Goal: Information Seeking & Learning: Learn about a topic

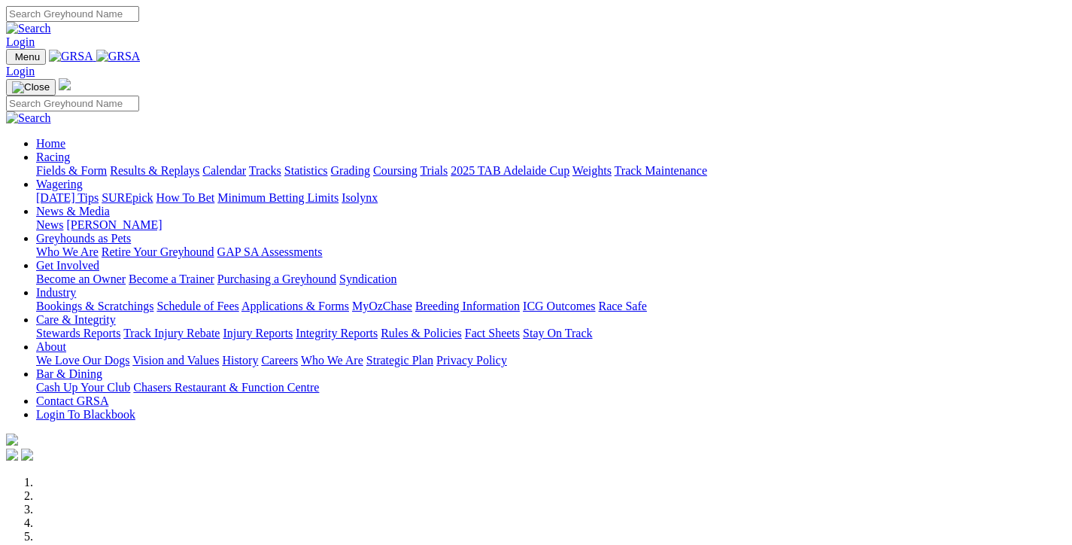
click at [70, 164] on link "Fields & Form" at bounding box center [71, 170] width 71 height 13
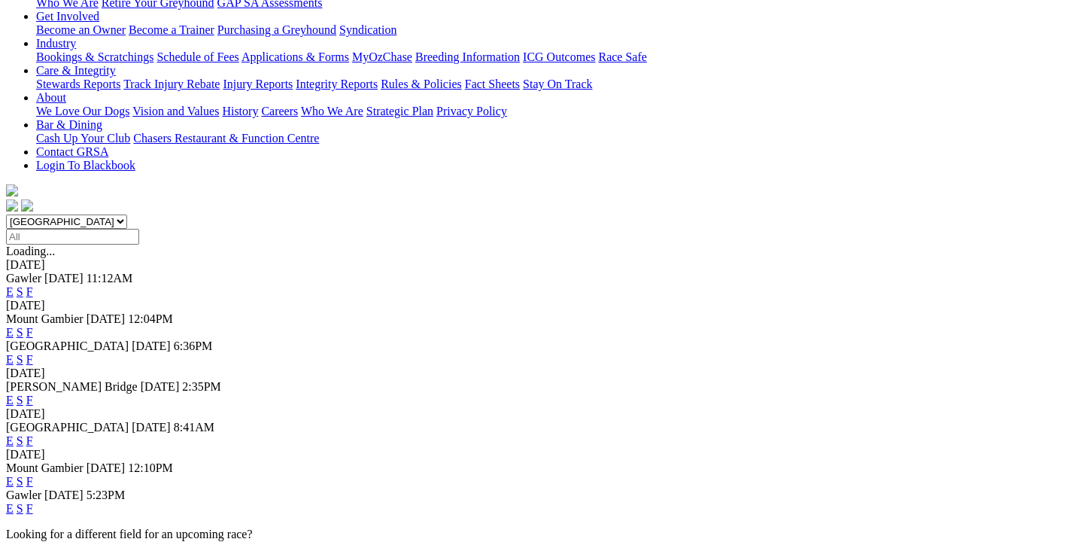
scroll to position [301, 0]
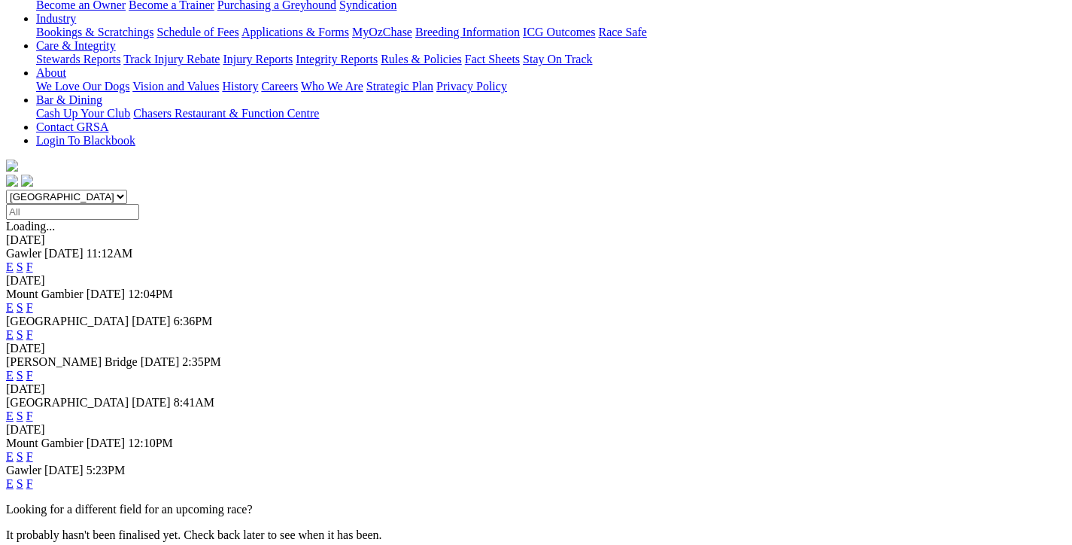
click at [33, 409] on link "F" at bounding box center [29, 415] width 7 height 13
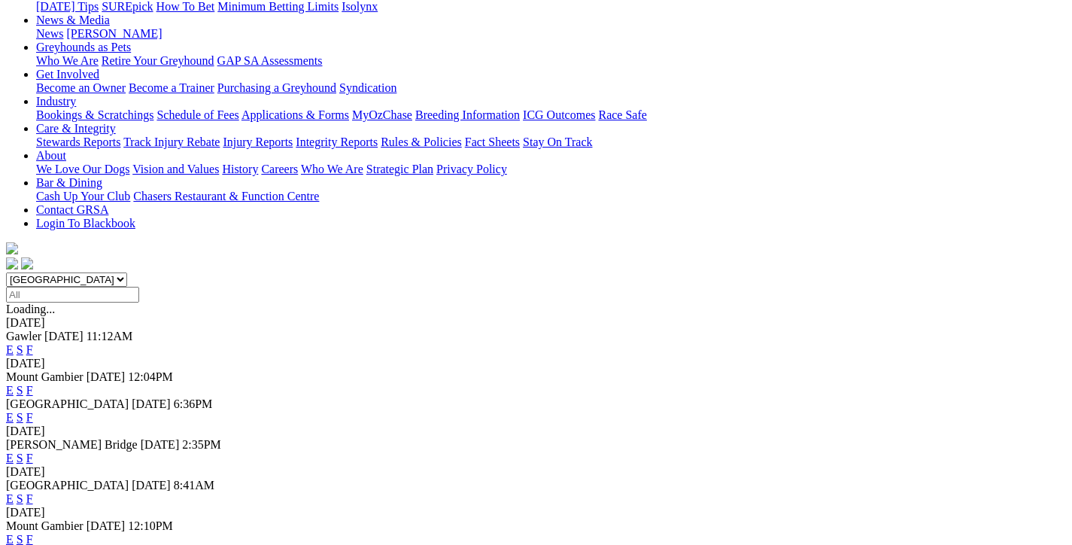
scroll to position [226, 0]
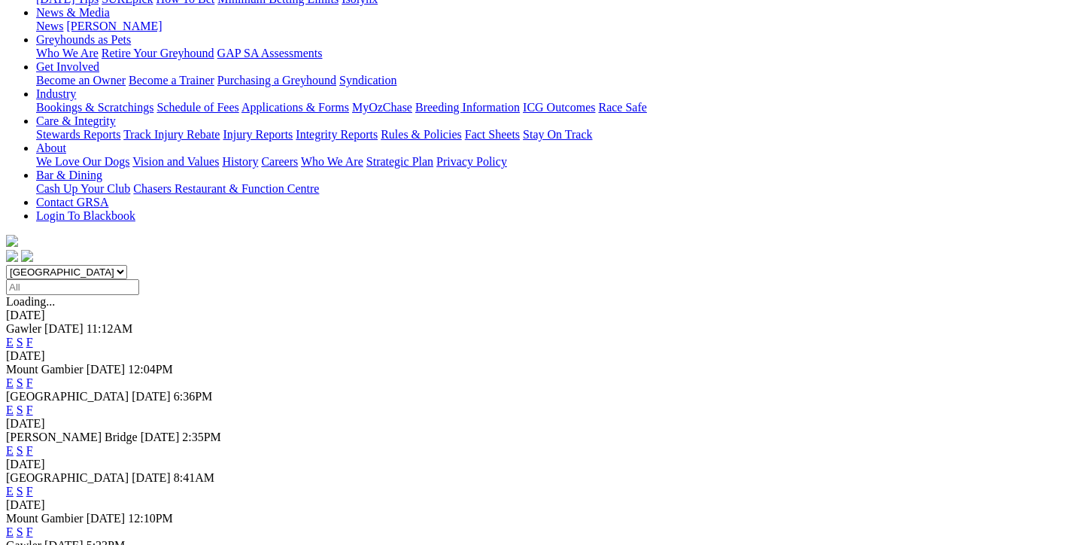
click at [33, 403] on link "F" at bounding box center [29, 409] width 7 height 13
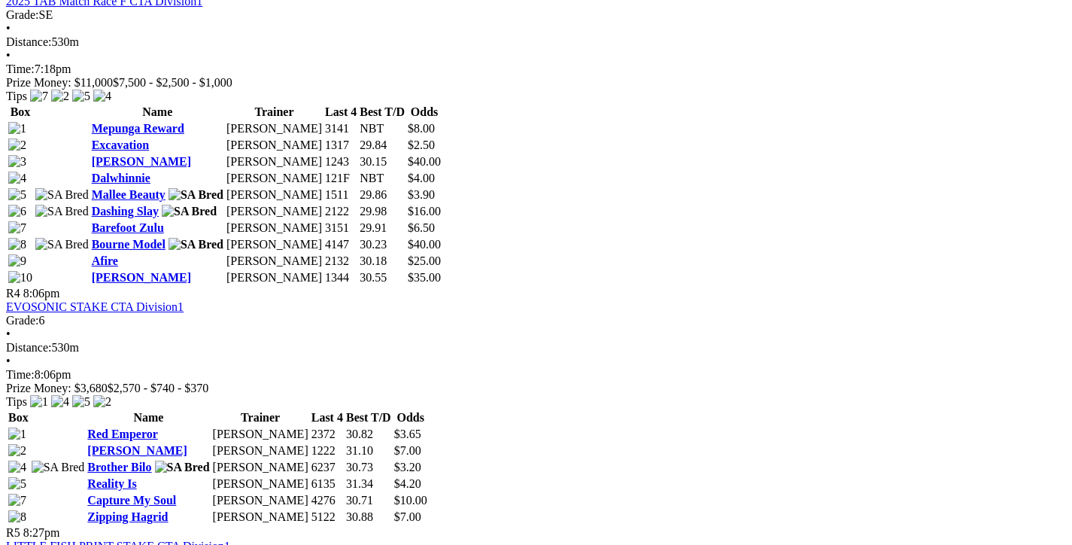
scroll to position [828, 0]
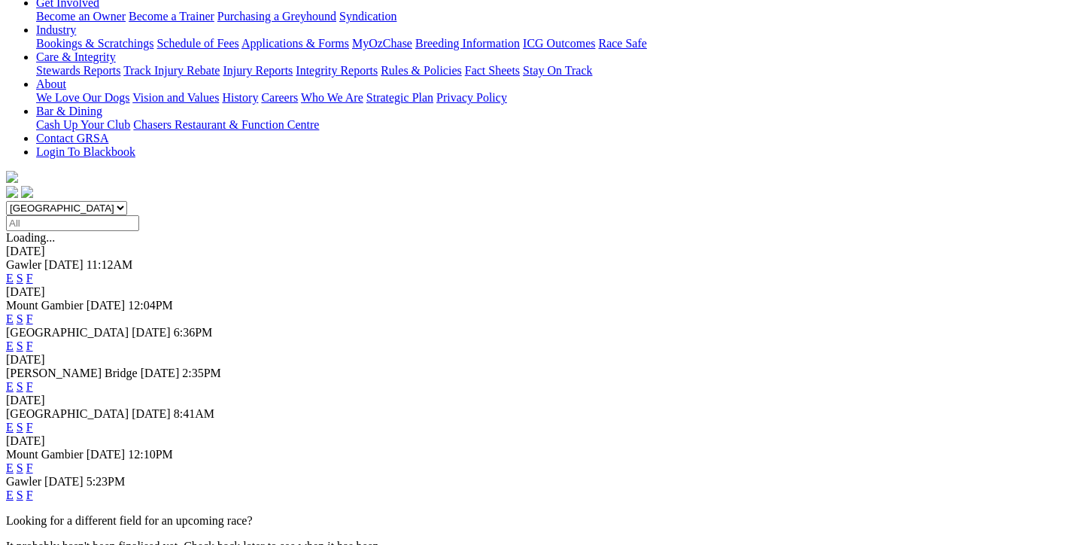
scroll to position [301, 0]
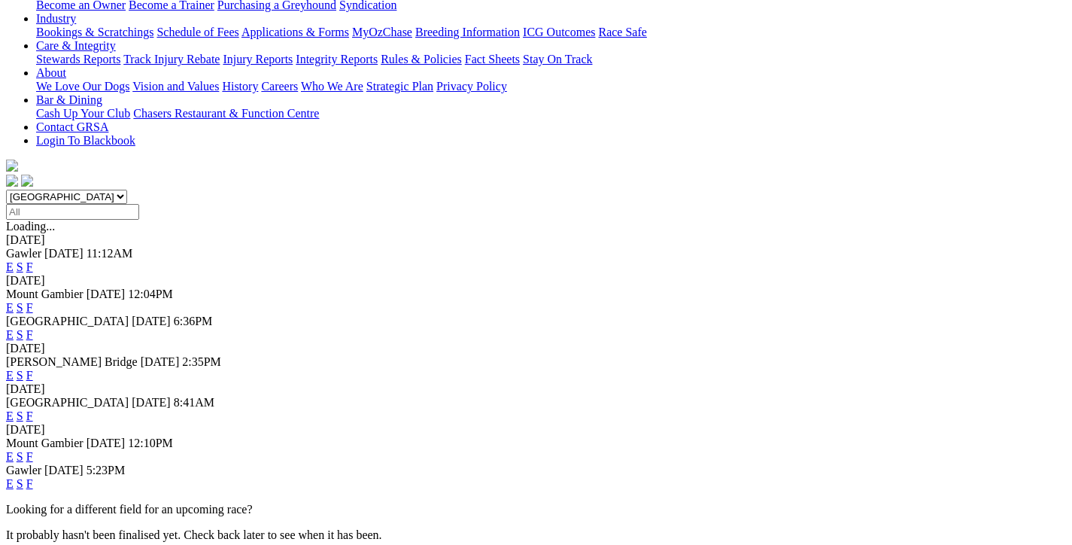
click at [33, 477] on link "F" at bounding box center [29, 483] width 7 height 13
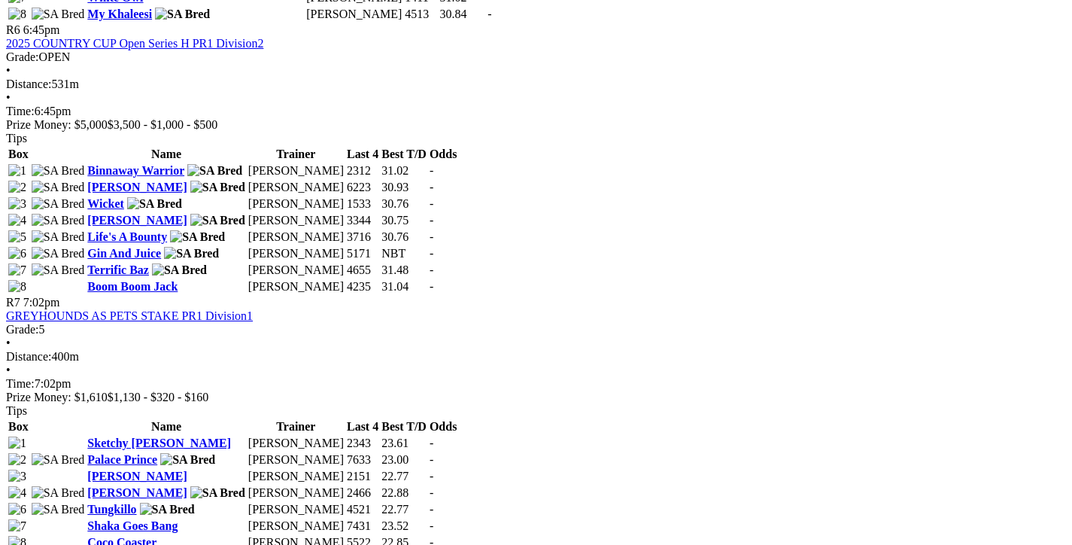
scroll to position [2031, 0]
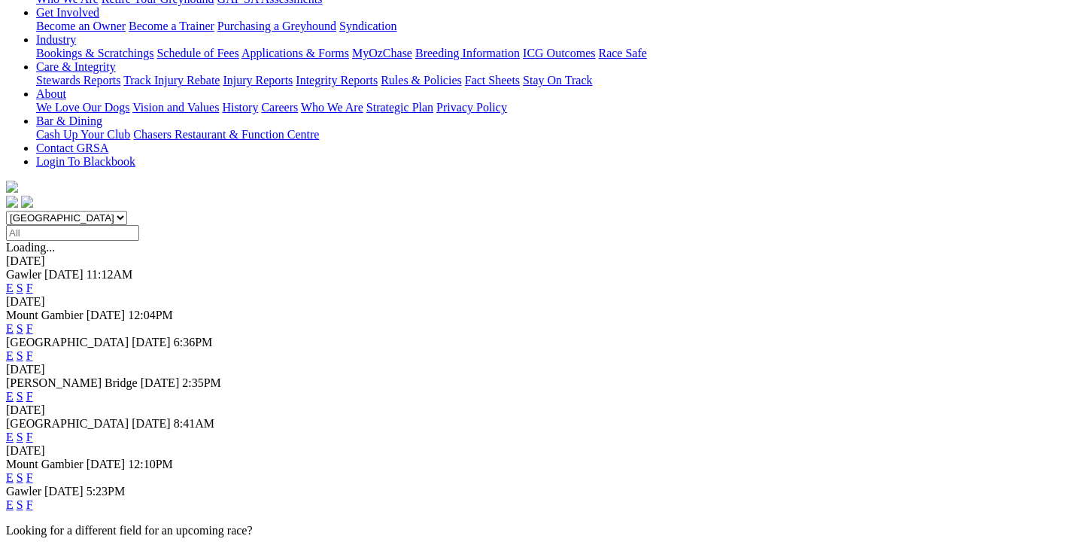
scroll to position [301, 0]
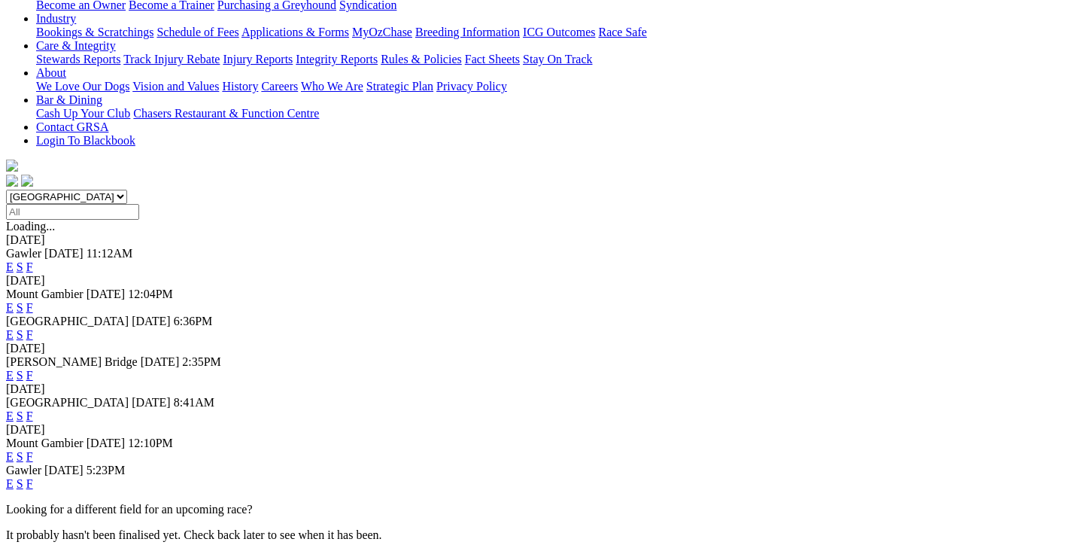
click at [33, 409] on link "F" at bounding box center [29, 415] width 7 height 13
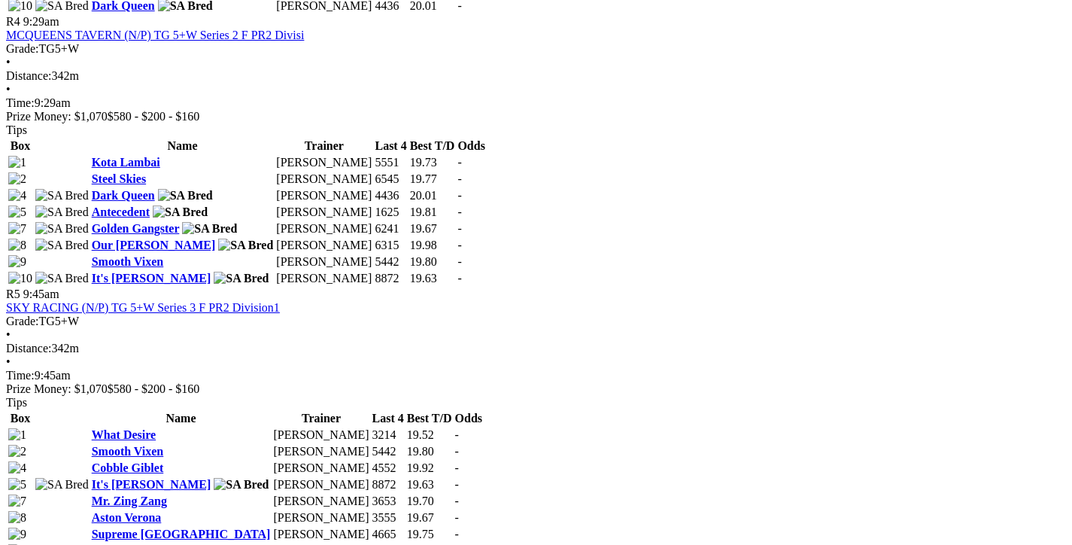
scroll to position [1354, 0]
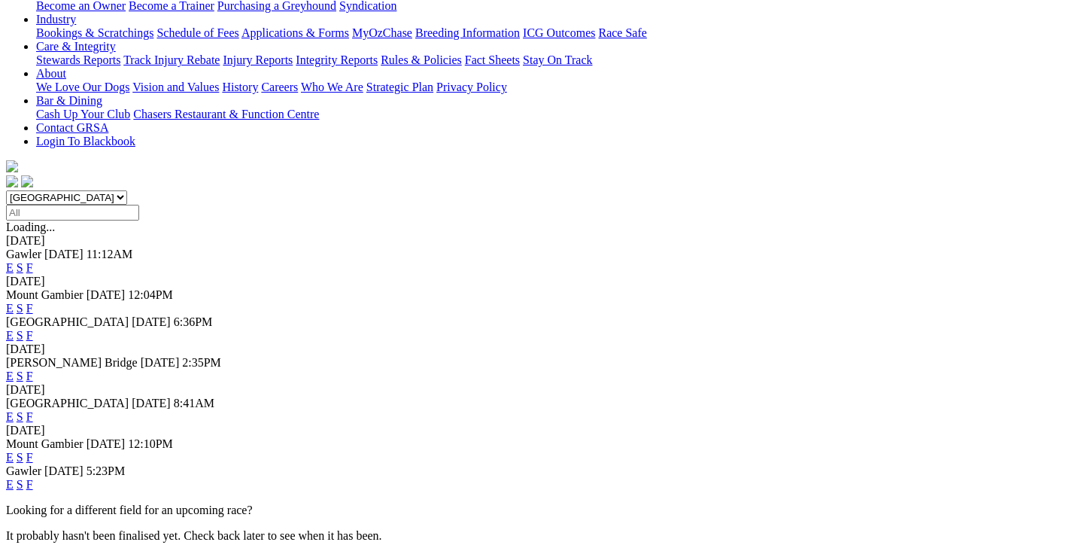
scroll to position [301, 0]
click at [33, 369] on link "F" at bounding box center [29, 375] width 7 height 13
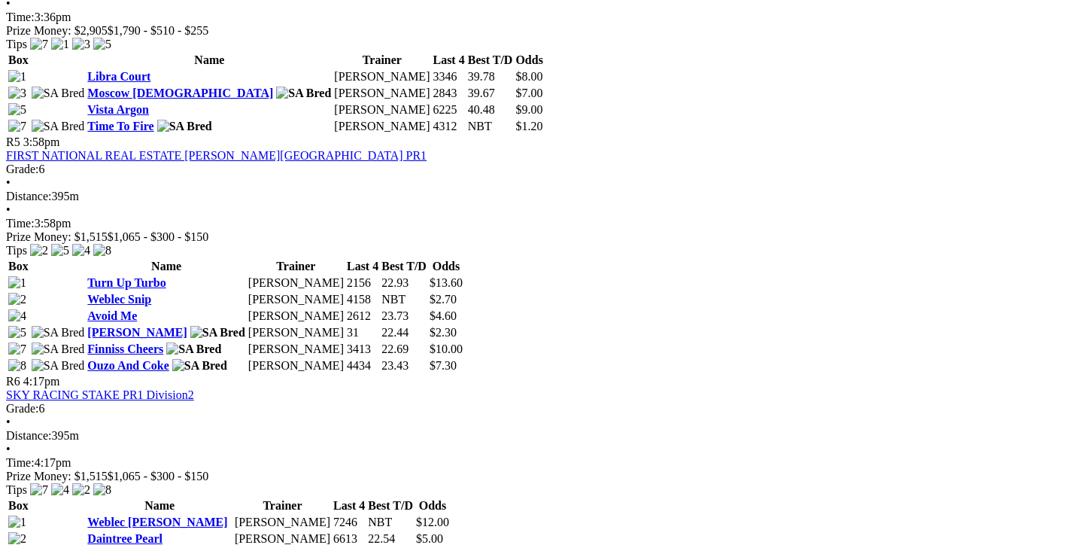
scroll to position [1580, 0]
